Goal: Register for event/course

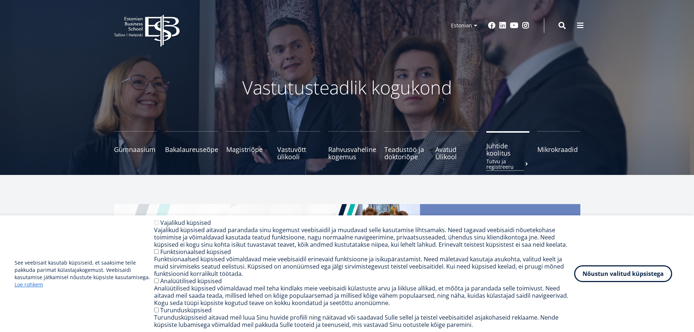
click at [501, 159] on small "Tutvu ja registreeru" at bounding box center [507, 164] width 43 height 11
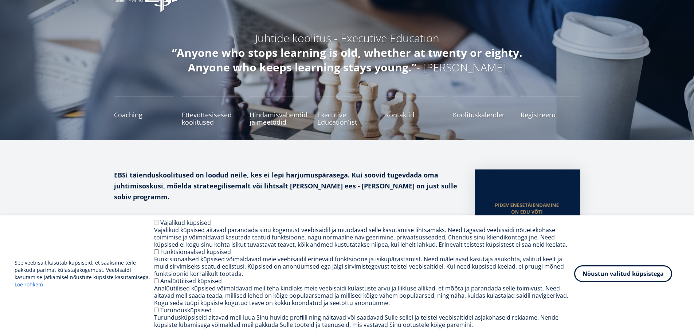
scroll to position [36, 0]
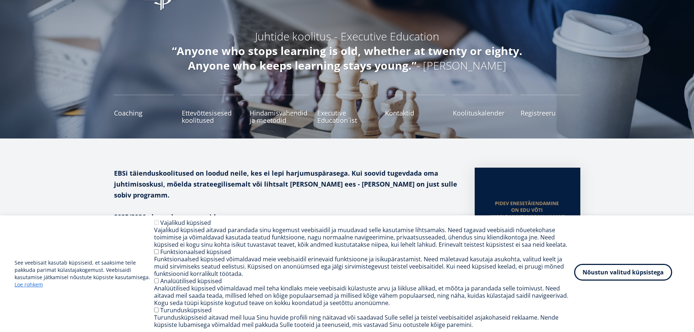
click at [626, 276] on button "Nõustun valitud küpsistega" at bounding box center [623, 272] width 98 height 17
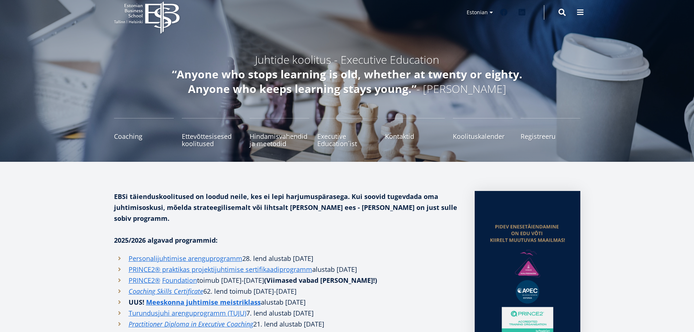
scroll to position [0, 0]
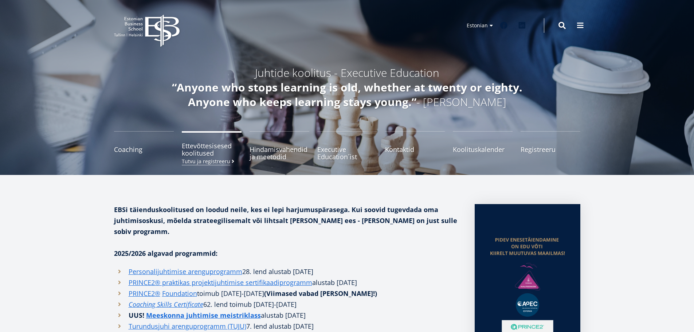
click at [207, 163] on small "Tutvu ja registreeru" at bounding box center [209, 161] width 54 height 5
